Goal: Task Accomplishment & Management: Manage account settings

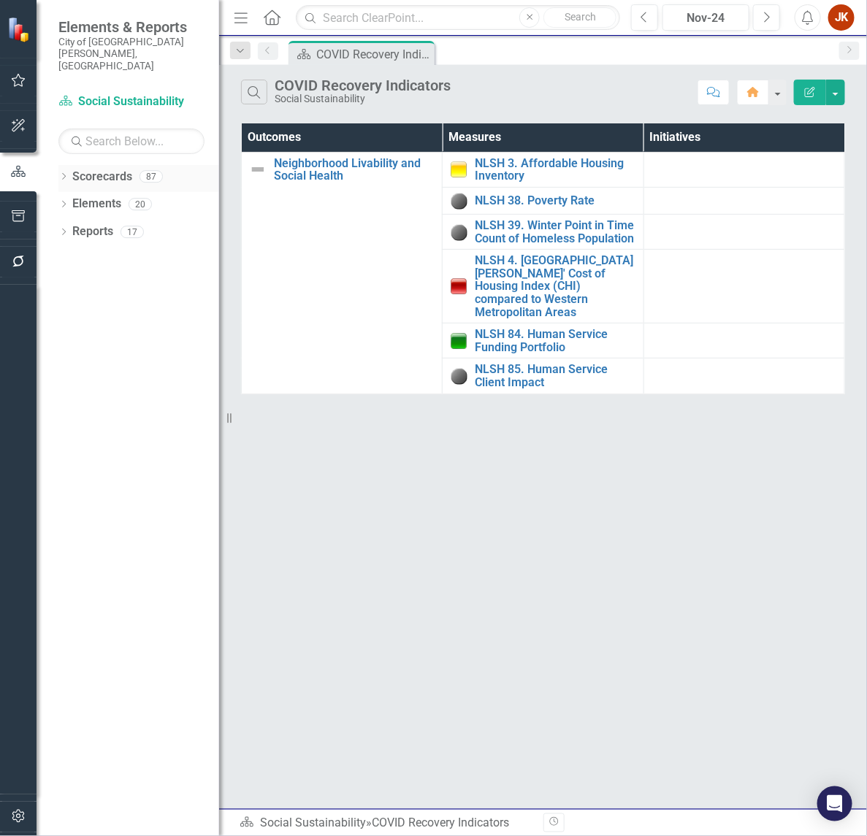
click at [99, 169] on link "Scorecards" at bounding box center [102, 177] width 60 height 17
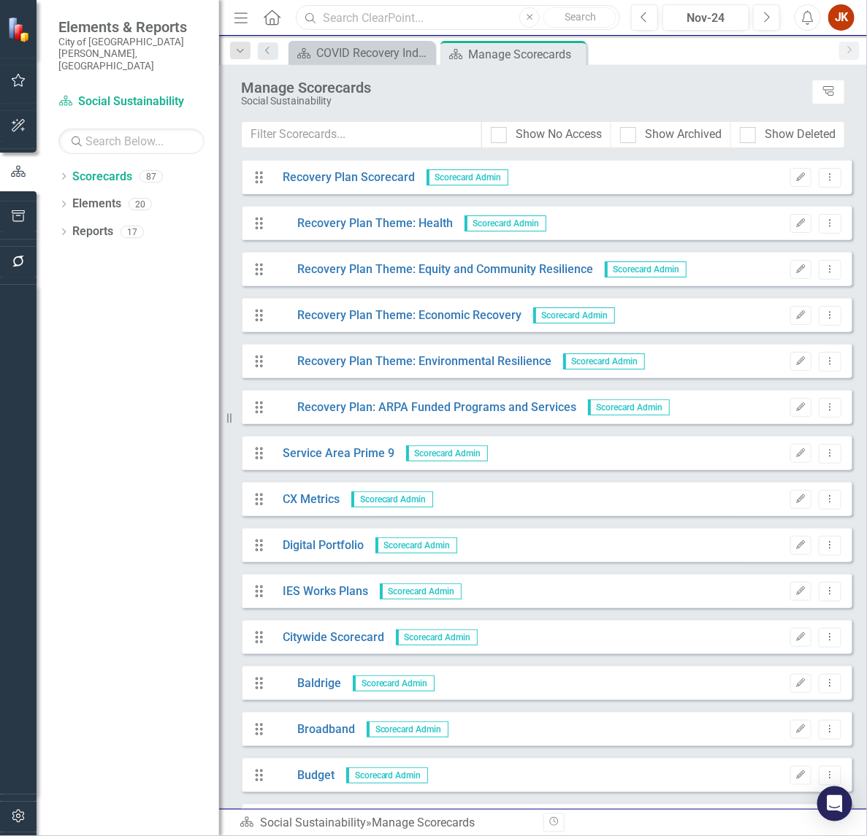
click at [351, 12] on input "text" at bounding box center [458, 18] width 324 height 26
type input "%"
click at [716, 15] on div "Nov-24" at bounding box center [706, 18] width 77 height 18
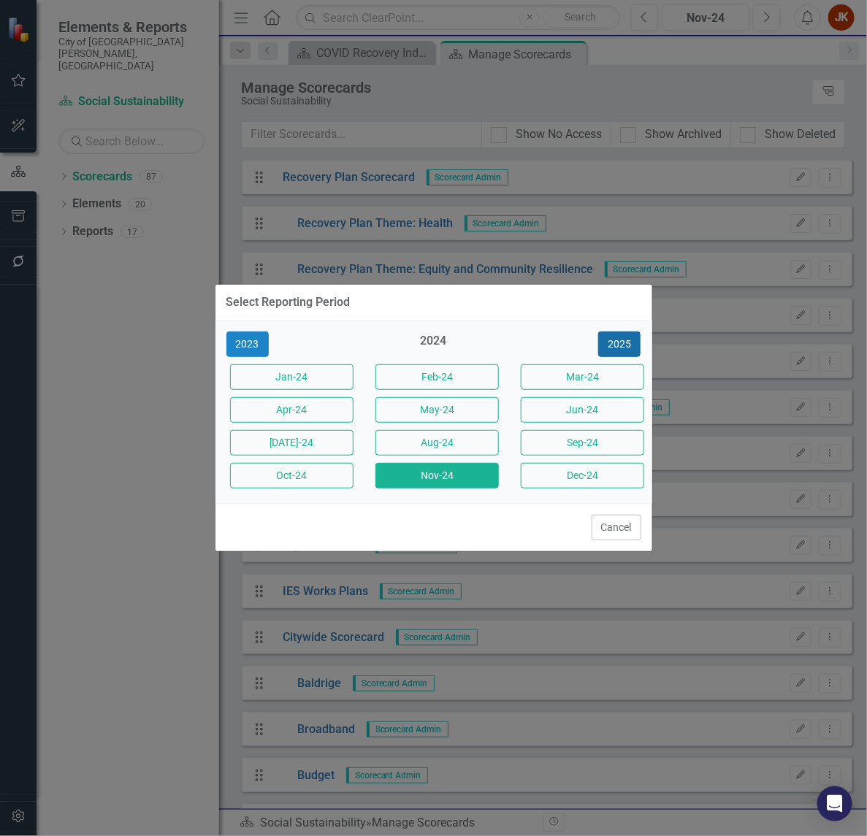
click at [617, 337] on button "2025" at bounding box center [619, 345] width 42 height 26
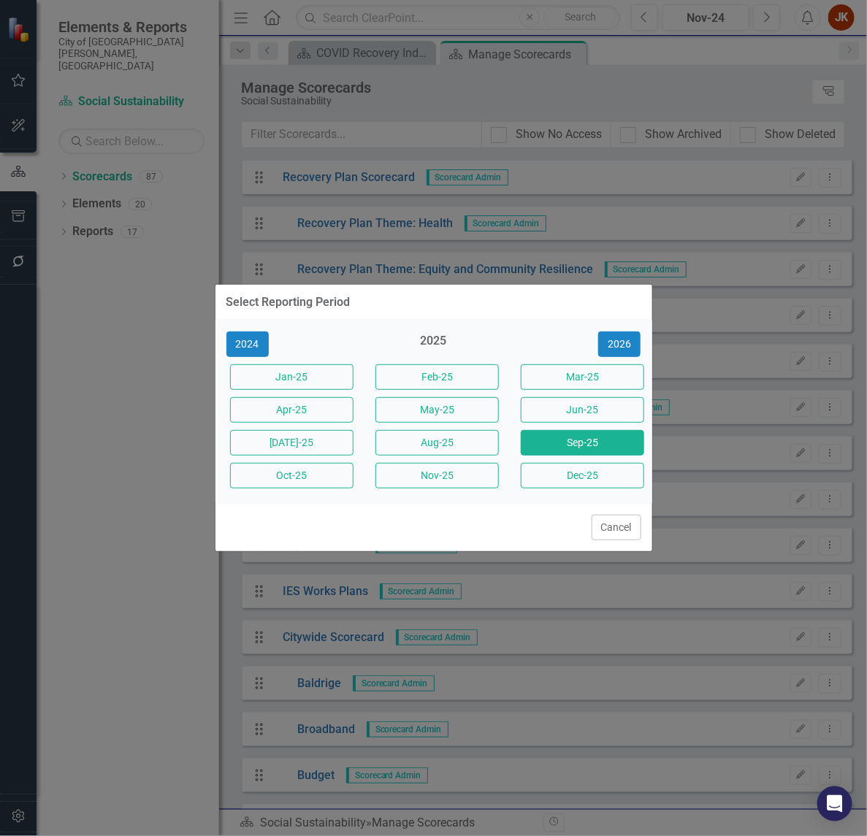
click at [526, 448] on button "Sep-25" at bounding box center [582, 443] width 123 height 26
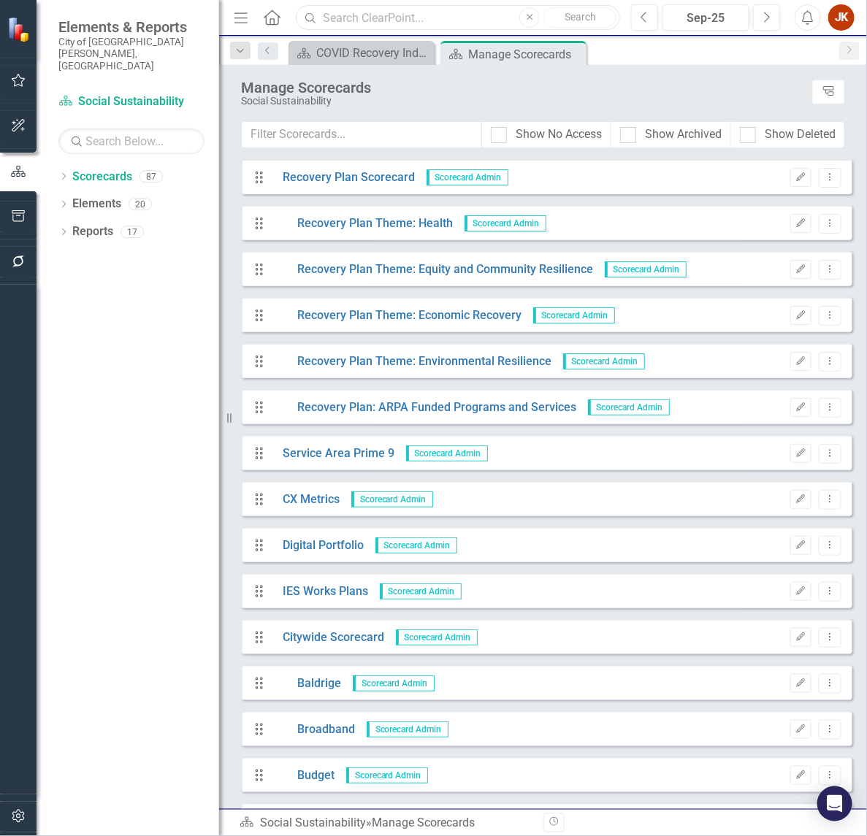
click at [356, 19] on input "text" at bounding box center [458, 18] width 324 height 26
type input "H"
type input "% outcomes"
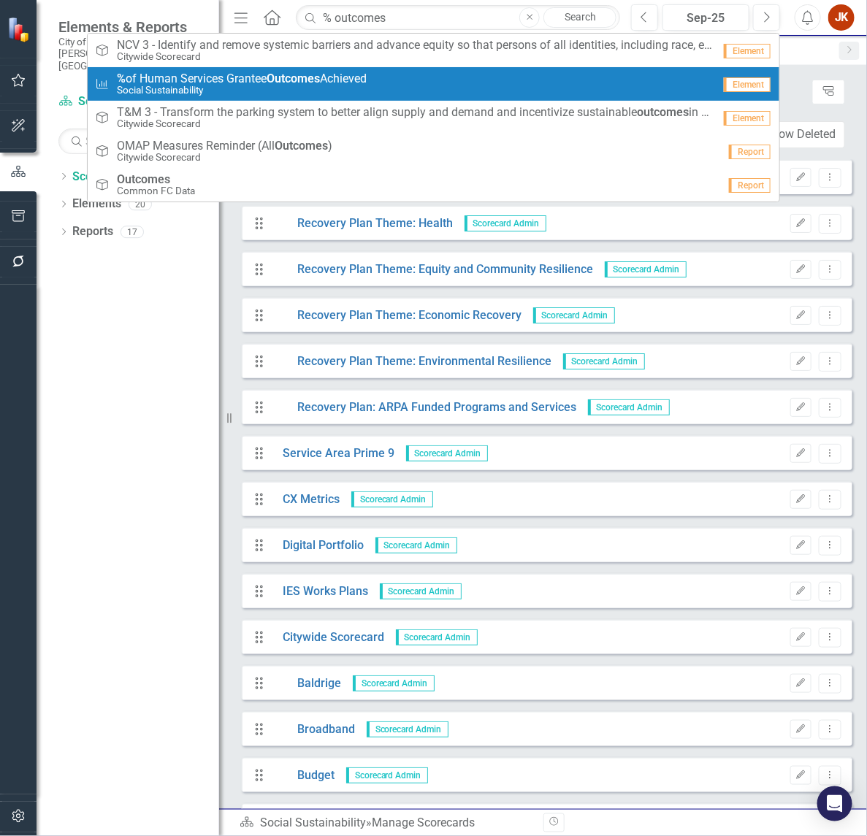
click at [329, 77] on span "% of Human Services Grantee Outcomes Achieved" at bounding box center [242, 78] width 250 height 13
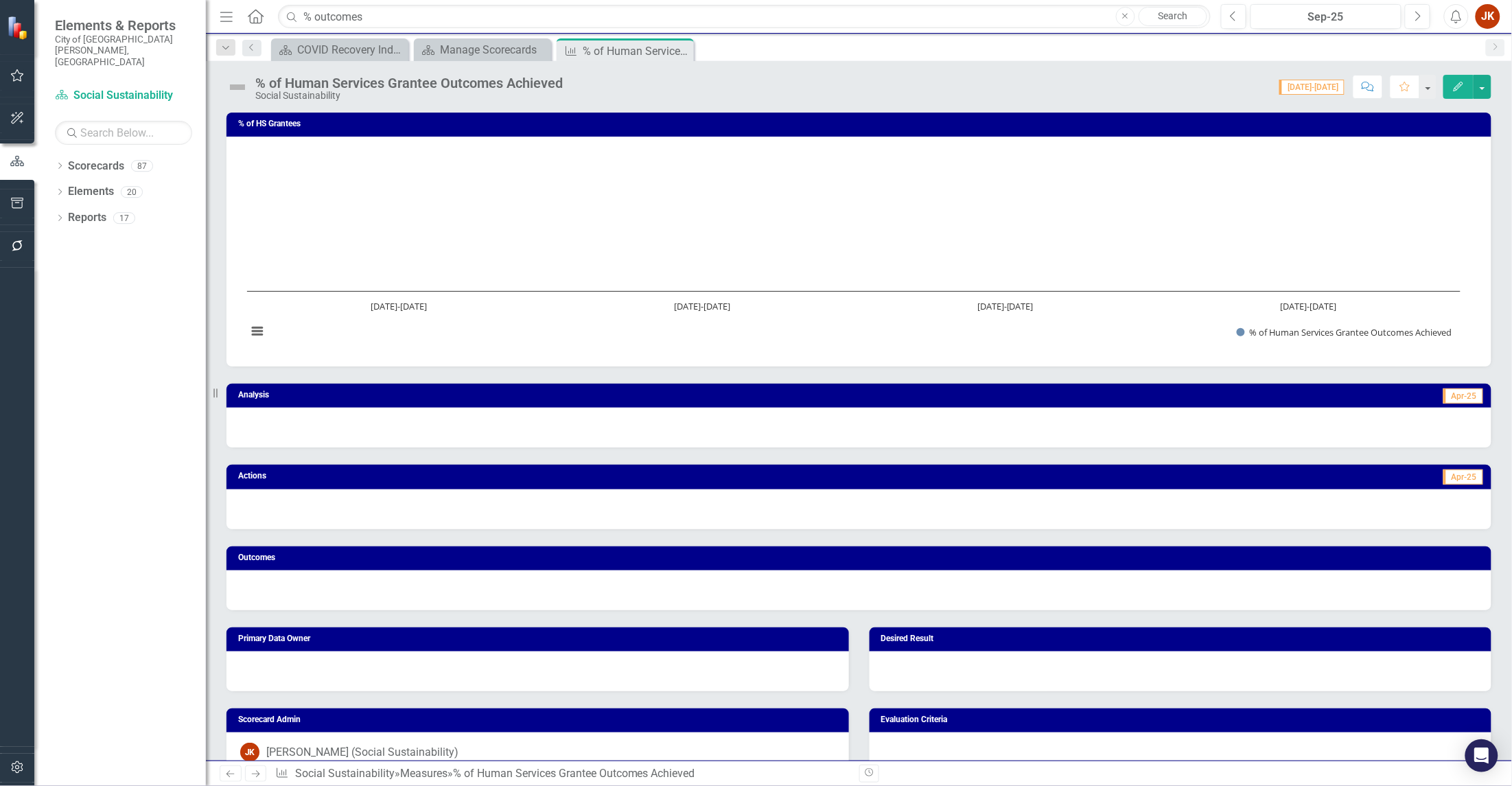
click at [814, 87] on icon "Edit" at bounding box center [1458, 86] width 12 height 9
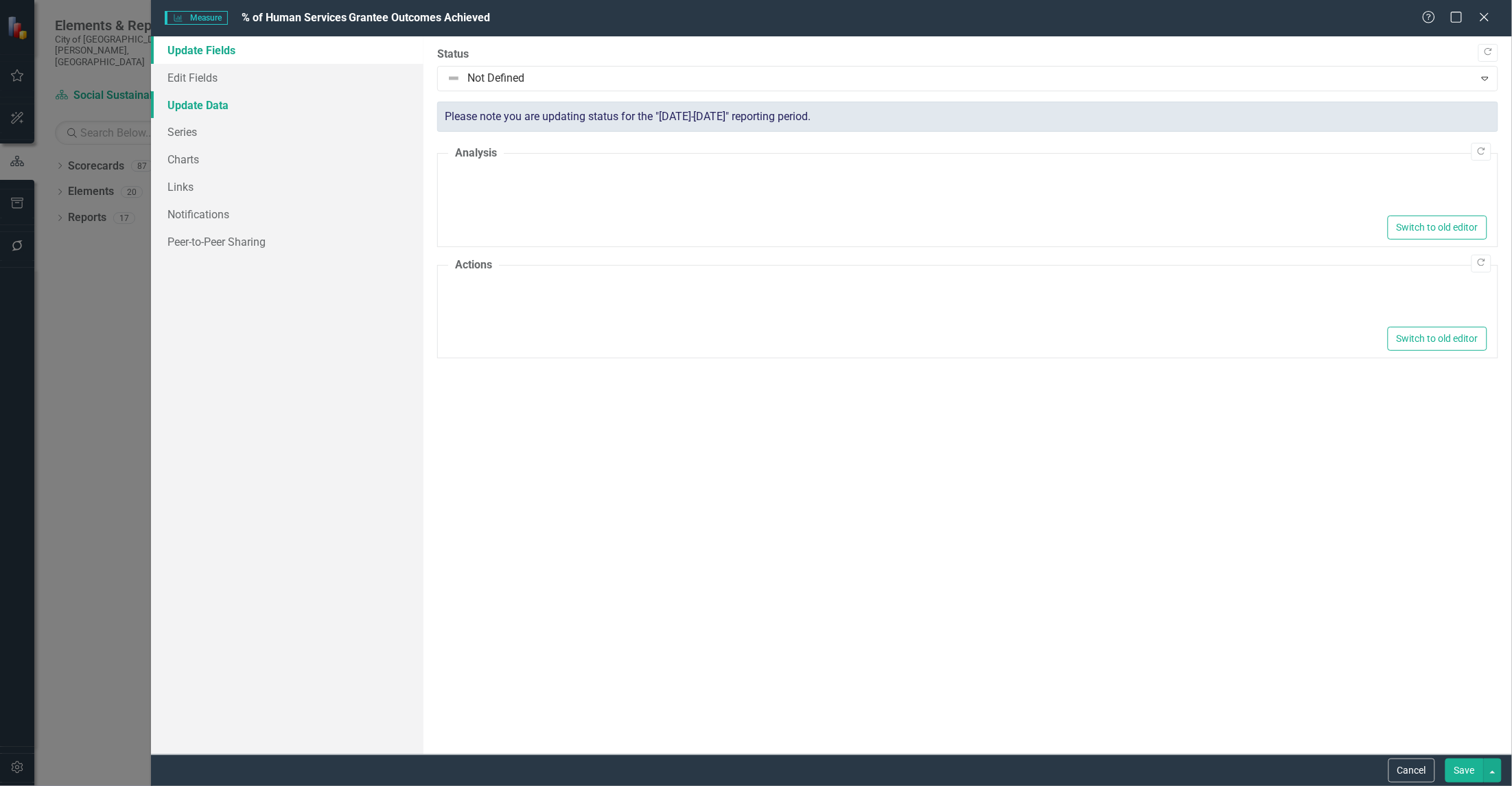
click at [194, 110] on link "Update Data" at bounding box center [288, 104] width 273 height 27
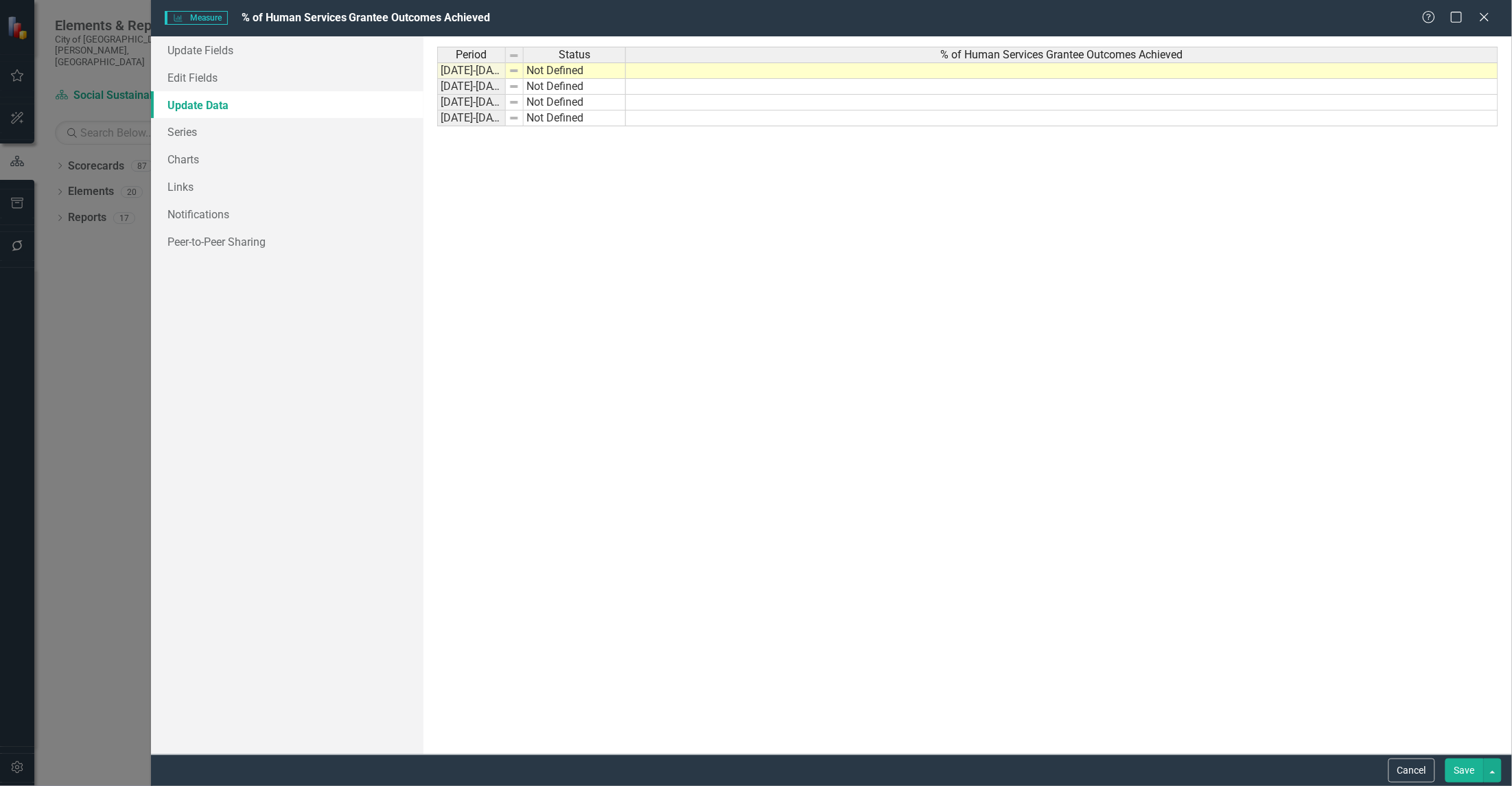
click at [578, 65] on td "Not Defined" at bounding box center [574, 71] width 102 height 17
click at [814, 189] on div "Period Status % of Human Services Grantee Outcomes Achieved [DATE]-[DATE] Not D…" at bounding box center [967, 396] width 1061 height 698
click at [569, 77] on td "Not Defined" at bounding box center [574, 71] width 102 height 17
click at [507, 69] on td at bounding box center [514, 71] width 18 height 17
click at [729, 69] on td at bounding box center [1062, 71] width 872 height 17
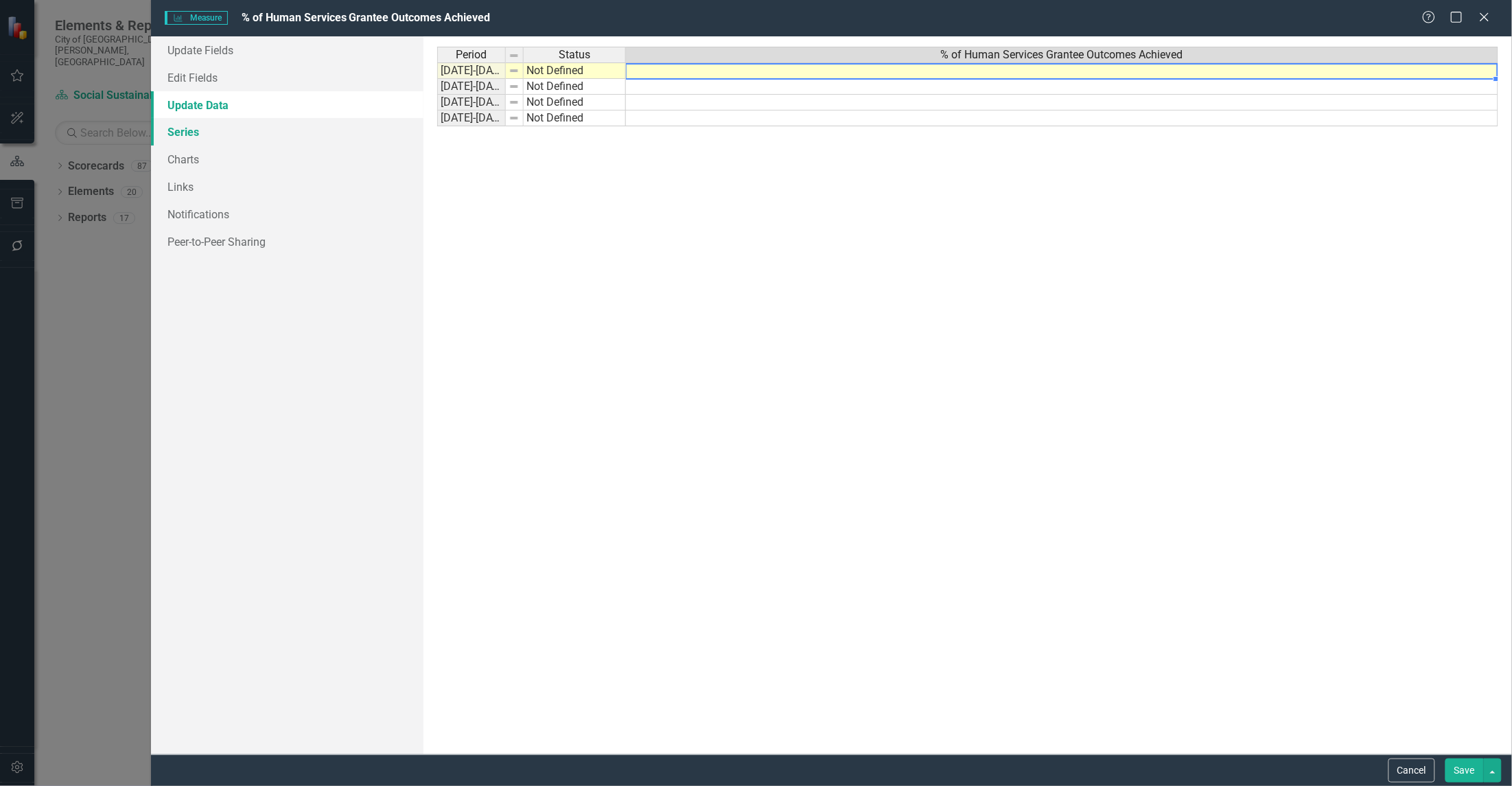
click at [243, 134] on link "Series" at bounding box center [288, 132] width 273 height 27
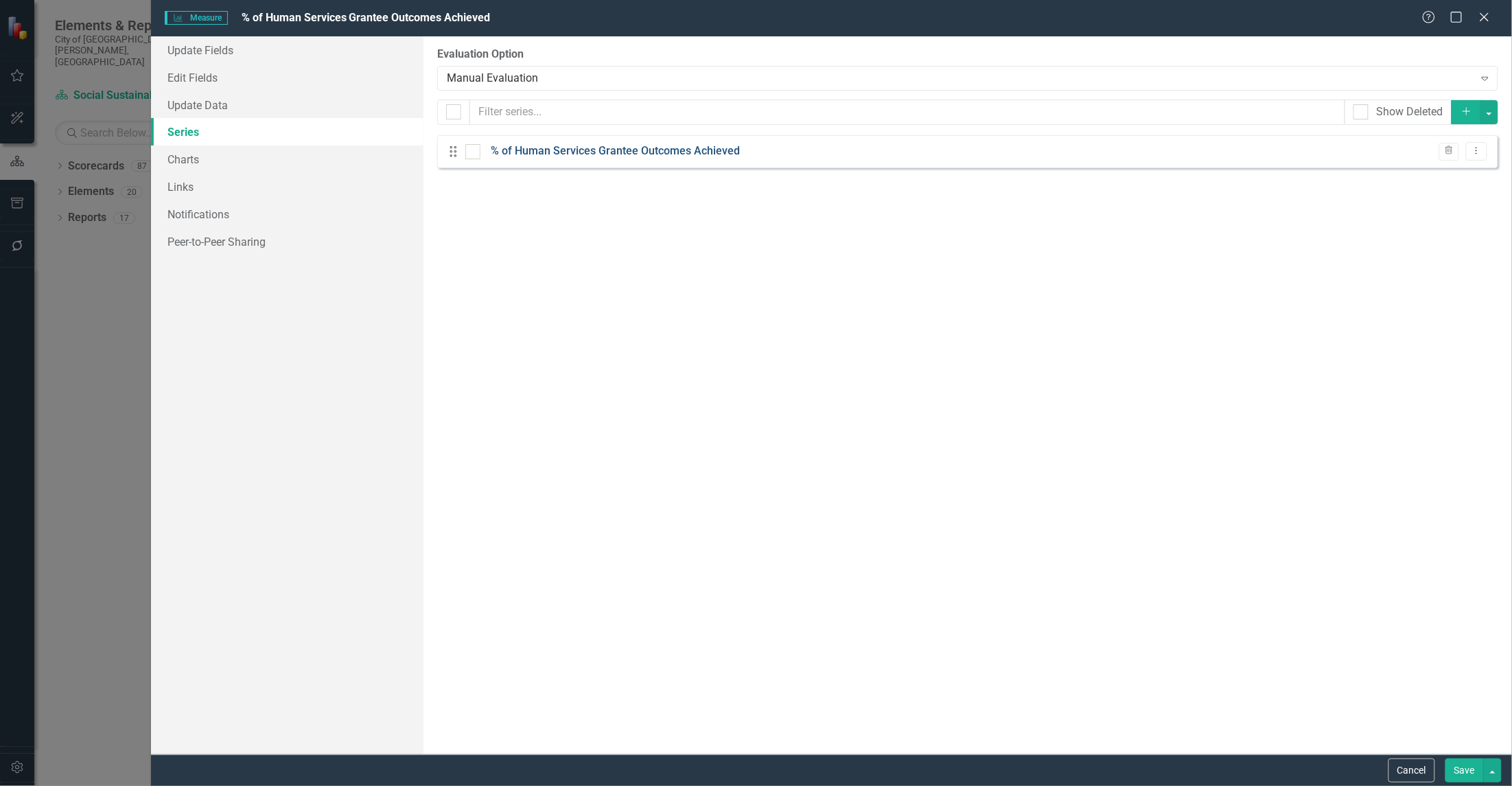
click at [580, 147] on link "% of Human Services Grantee Outcomes Achieved" at bounding box center [615, 151] width 249 height 16
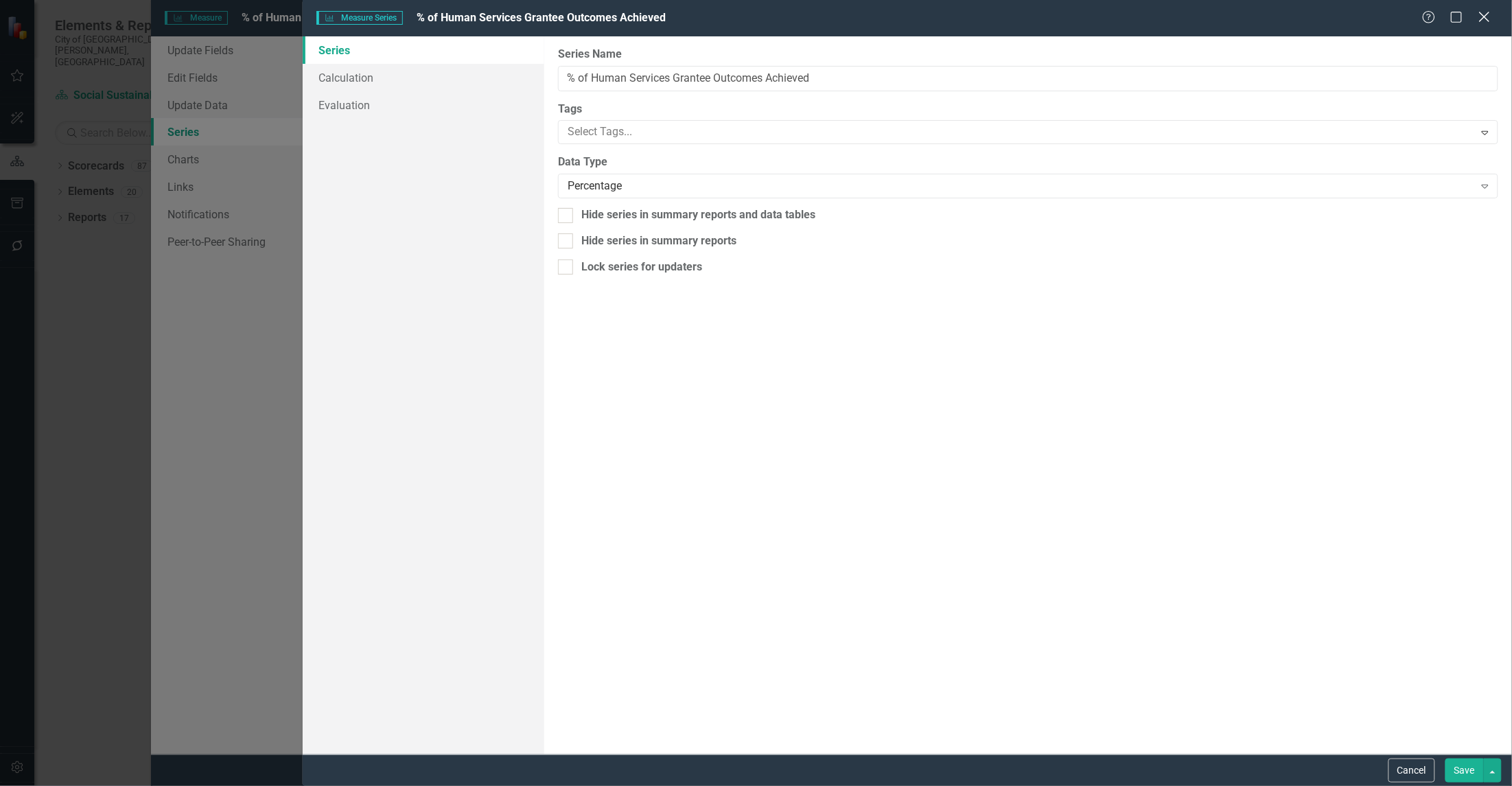
click at [814, 24] on div "Close" at bounding box center [1484, 18] width 17 height 19
